Goal: Task Accomplishment & Management: Use online tool/utility

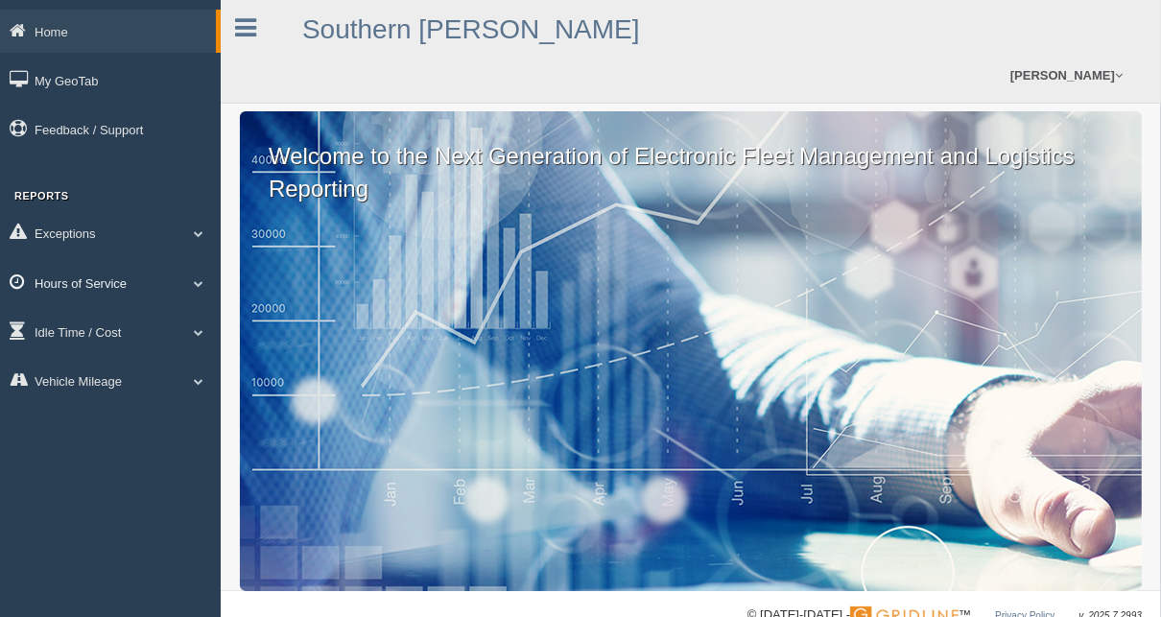
click at [122, 302] on link "Hours of Service" at bounding box center [110, 282] width 221 height 43
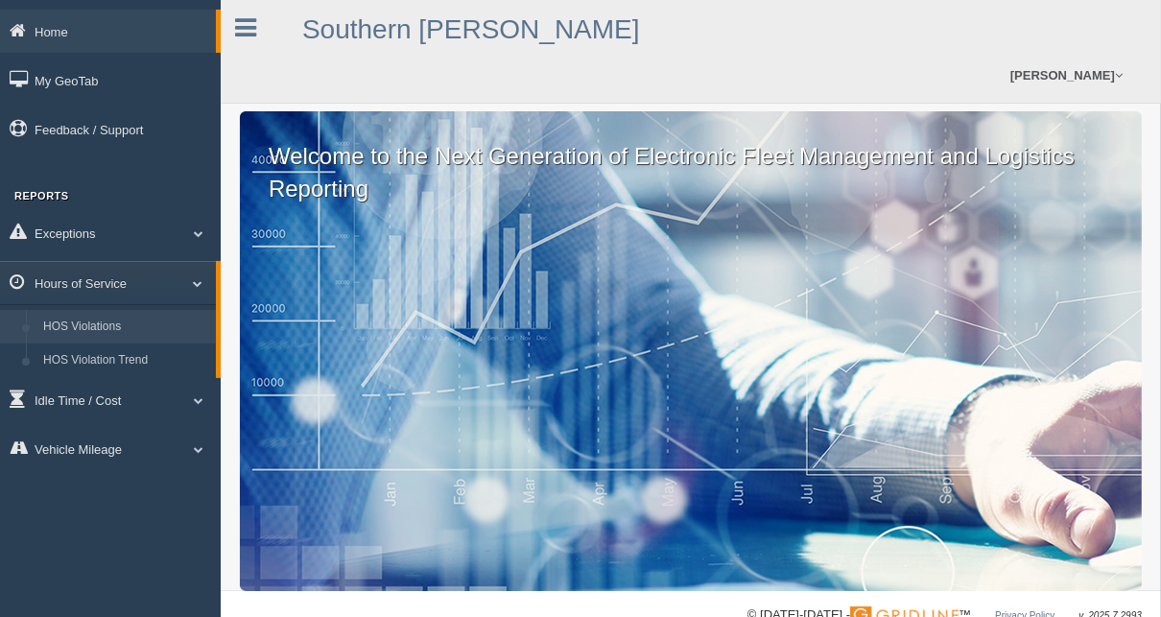
click at [123, 323] on link "HOS Violations" at bounding box center [125, 327] width 181 height 35
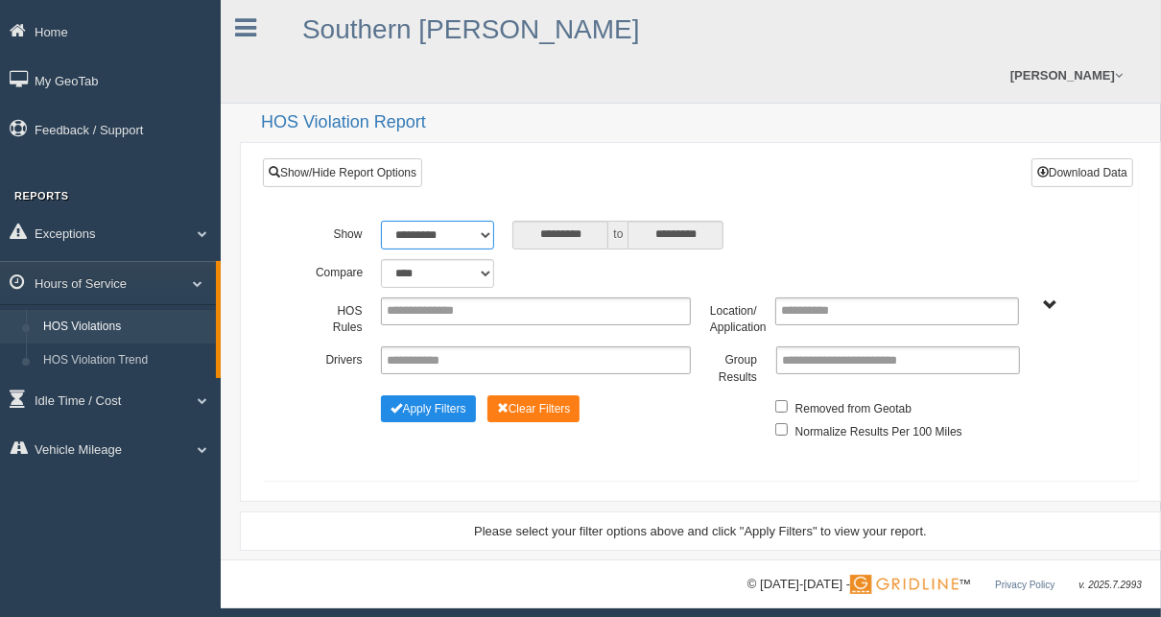
click at [462, 234] on select "**********" at bounding box center [437, 235] width 112 height 29
click at [373, 98] on div "Southern Glazer's Bryce Stroup Feedback/Support Log Off" at bounding box center [691, 52] width 940 height 104
click at [146, 289] on link "Hours of Service" at bounding box center [108, 282] width 216 height 43
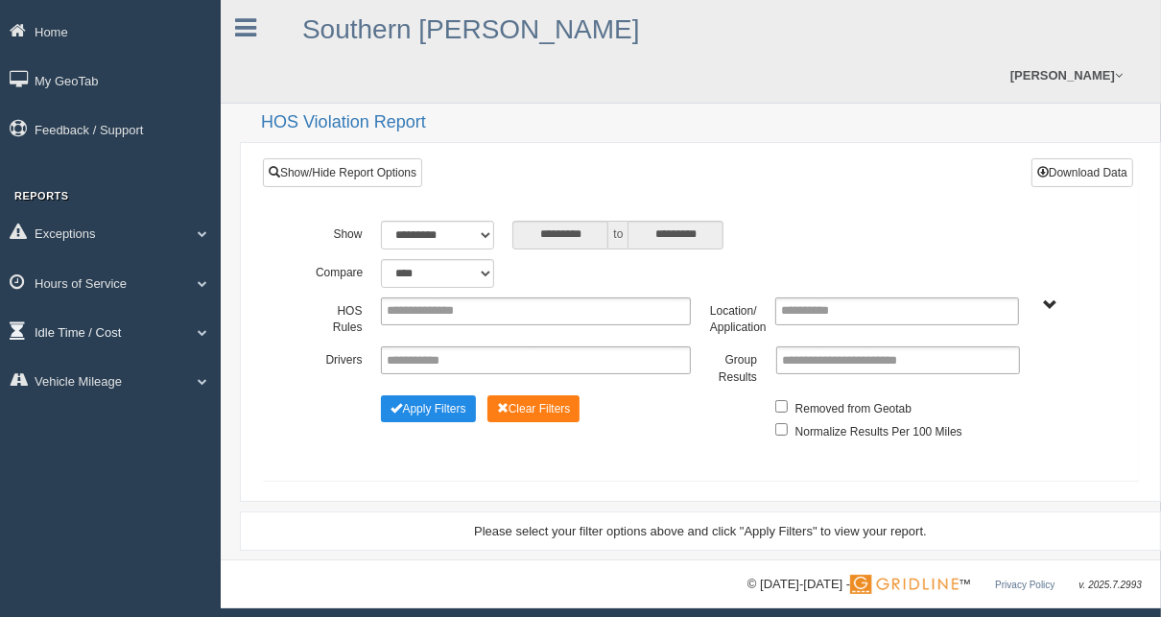
click at [127, 341] on link "Idle Time / Cost" at bounding box center [110, 331] width 221 height 43
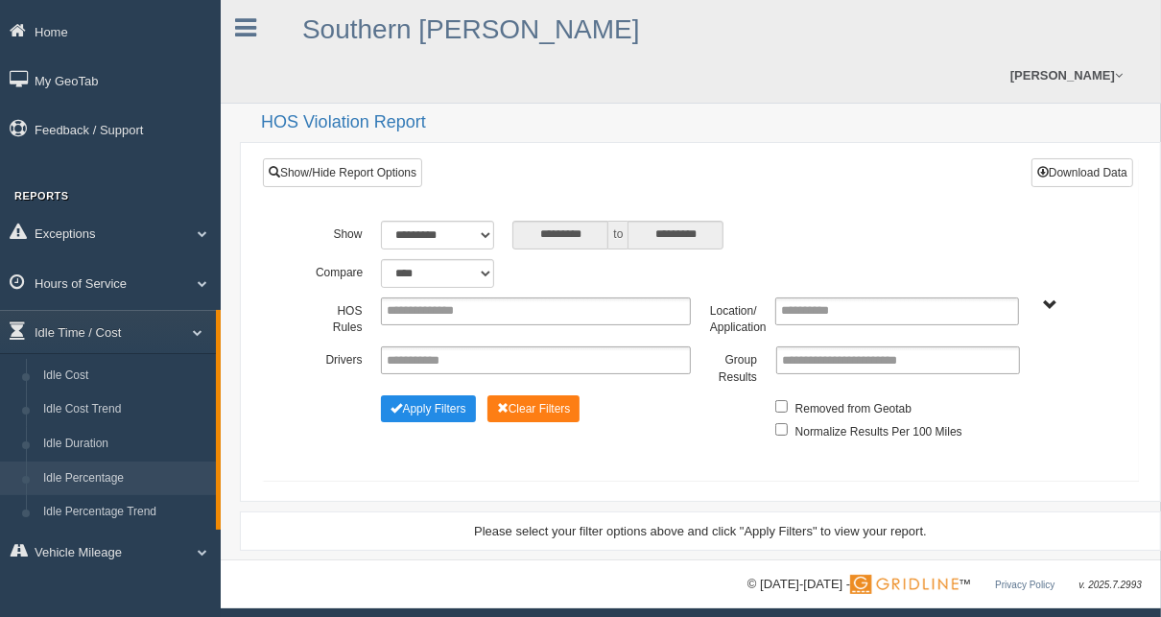
click at [123, 481] on link "Idle Percentage" at bounding box center [125, 478] width 181 height 35
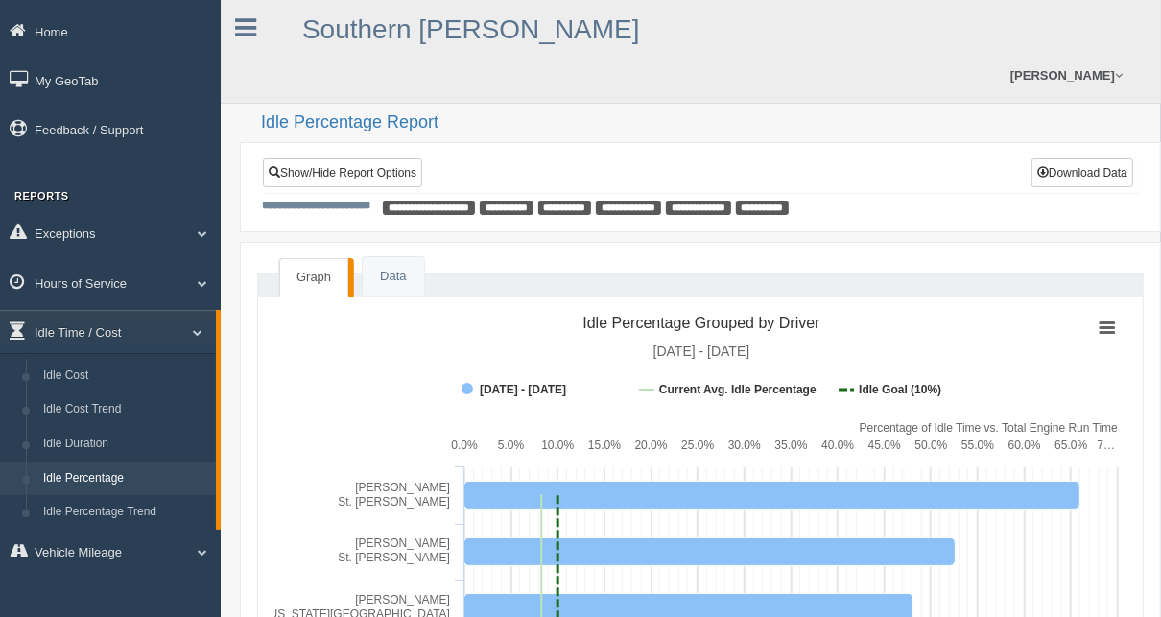
click at [315, 274] on link "Graph" at bounding box center [313, 277] width 69 height 39
click at [319, 173] on link "Show/Hide Report Options" at bounding box center [342, 172] width 159 height 29
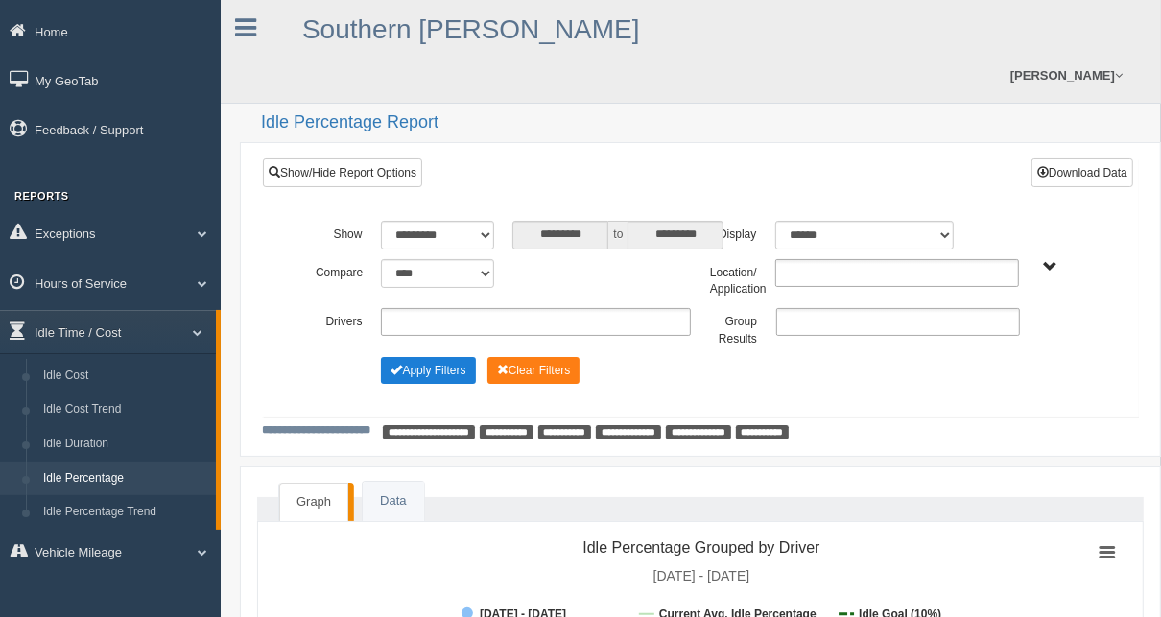
click at [448, 380] on button "Apply Filters" at bounding box center [428, 370] width 94 height 27
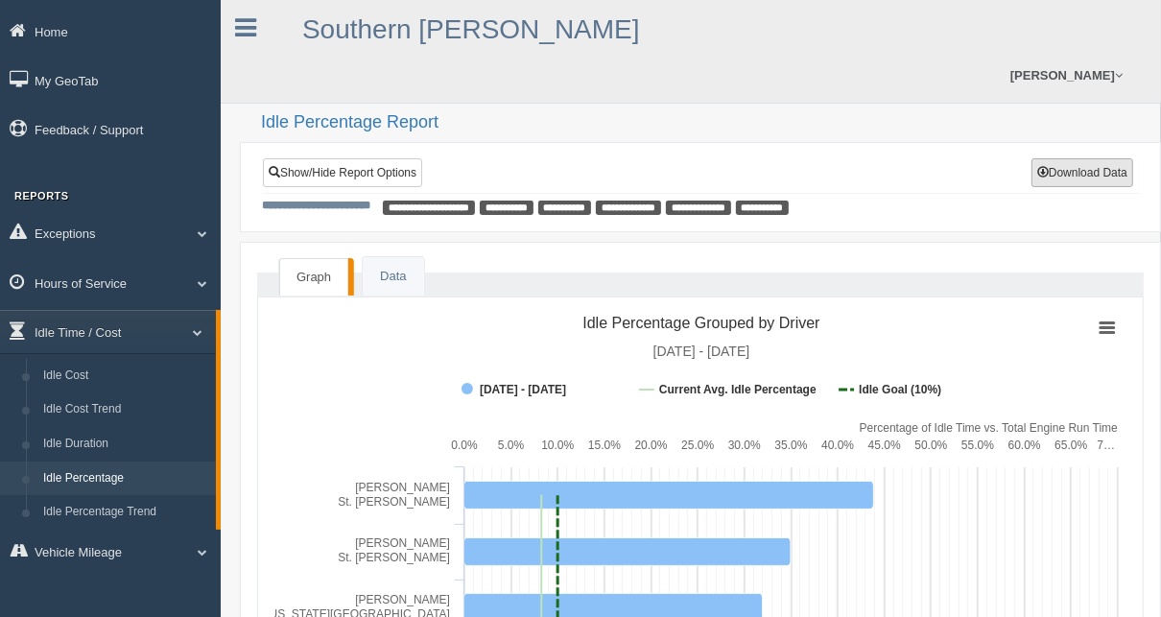
click at [1112, 167] on button "Download Data" at bounding box center [1082, 172] width 102 height 29
